Goal: Information Seeking & Learning: Check status

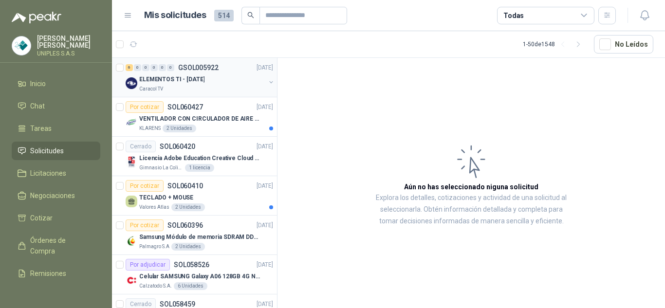
click at [198, 66] on p "GSOL005922" at bounding box center [198, 67] width 40 height 7
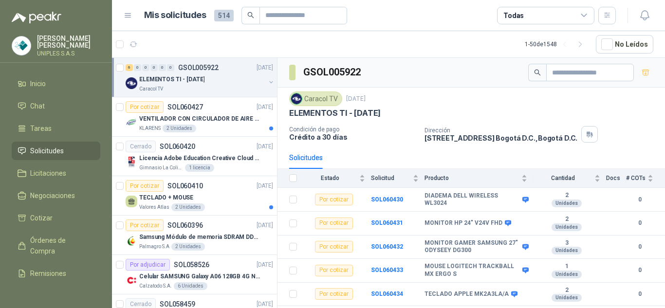
scroll to position [19, 0]
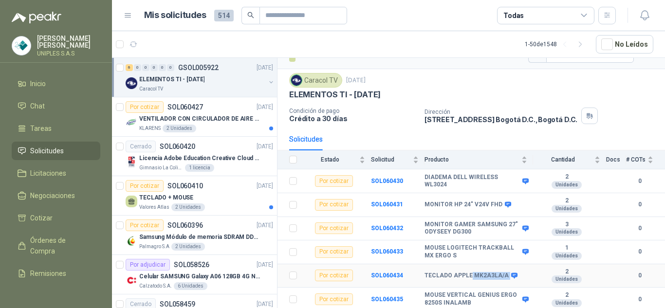
drag, startPoint x: 470, startPoint y: 276, endPoint x: 504, endPoint y: 275, distance: 34.6
click at [504, 275] on div "TECLADO APPLE MK2A3LA/A" at bounding box center [471, 276] width 92 height 8
copy div "MK2A3LA/A"
click at [186, 106] on p "SOL060427" at bounding box center [186, 107] width 36 height 7
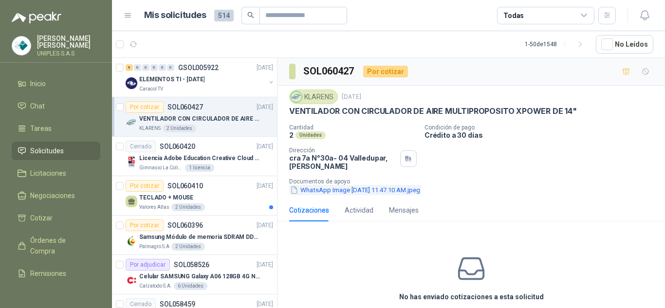
click at [364, 186] on button "WhatsApp Image [DATE] 11.47.10 AM.jpeg" at bounding box center [355, 190] width 132 height 10
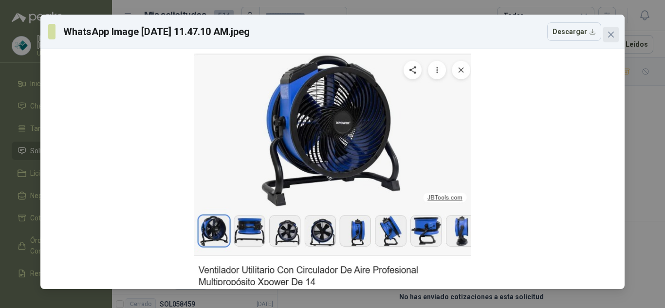
click at [609, 35] on icon "close" at bounding box center [611, 35] width 8 height 8
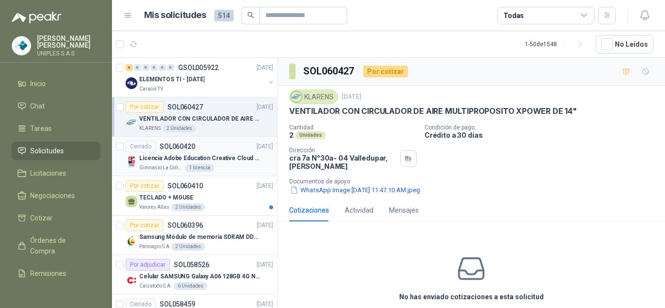
click at [183, 146] on p "SOL060420" at bounding box center [178, 146] width 36 height 7
